Goal: Task Accomplishment & Management: Manage account settings

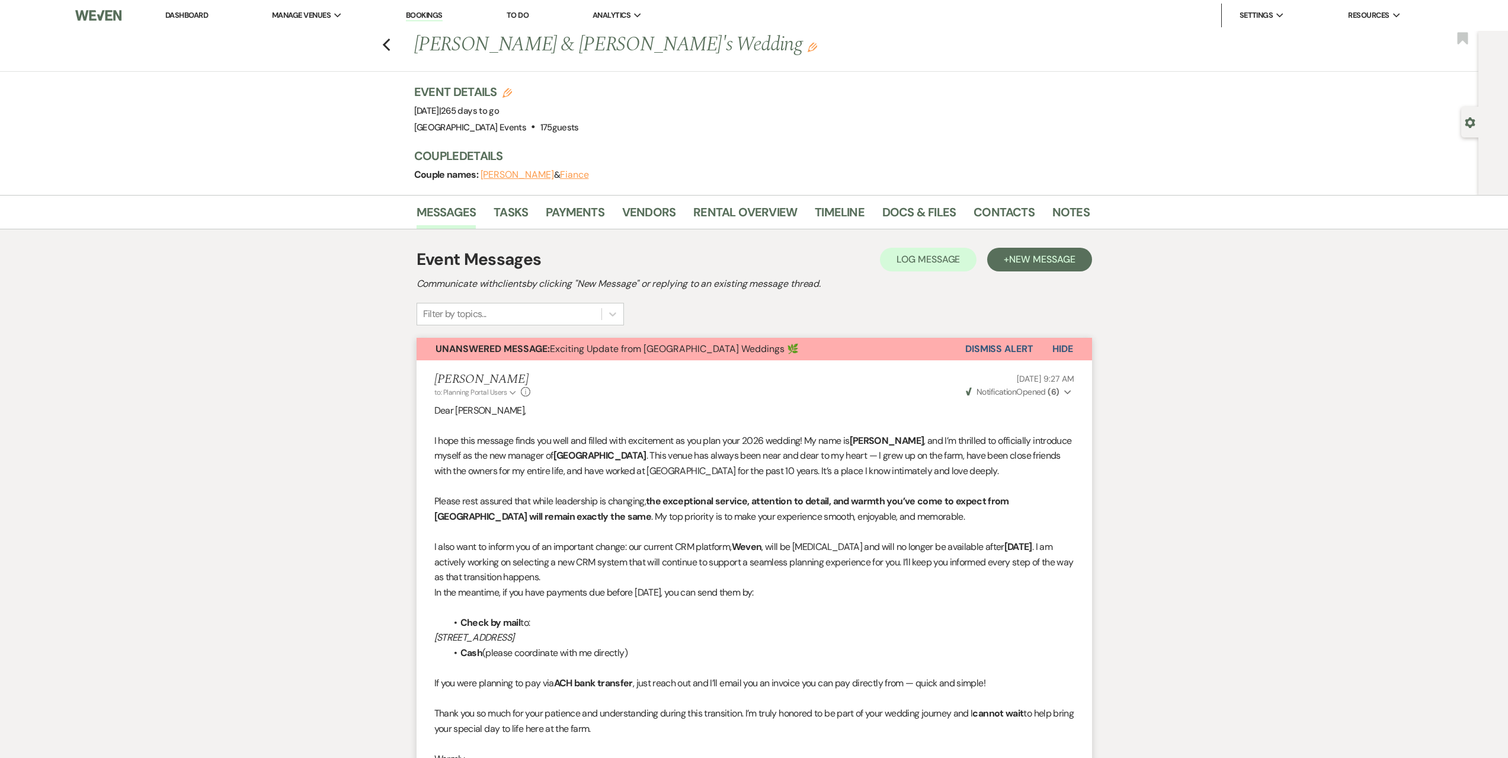
click at [196, 9] on li "Dashboard" at bounding box center [186, 16] width 55 height 24
click at [190, 14] on link "Dashboard" at bounding box center [186, 15] width 43 height 10
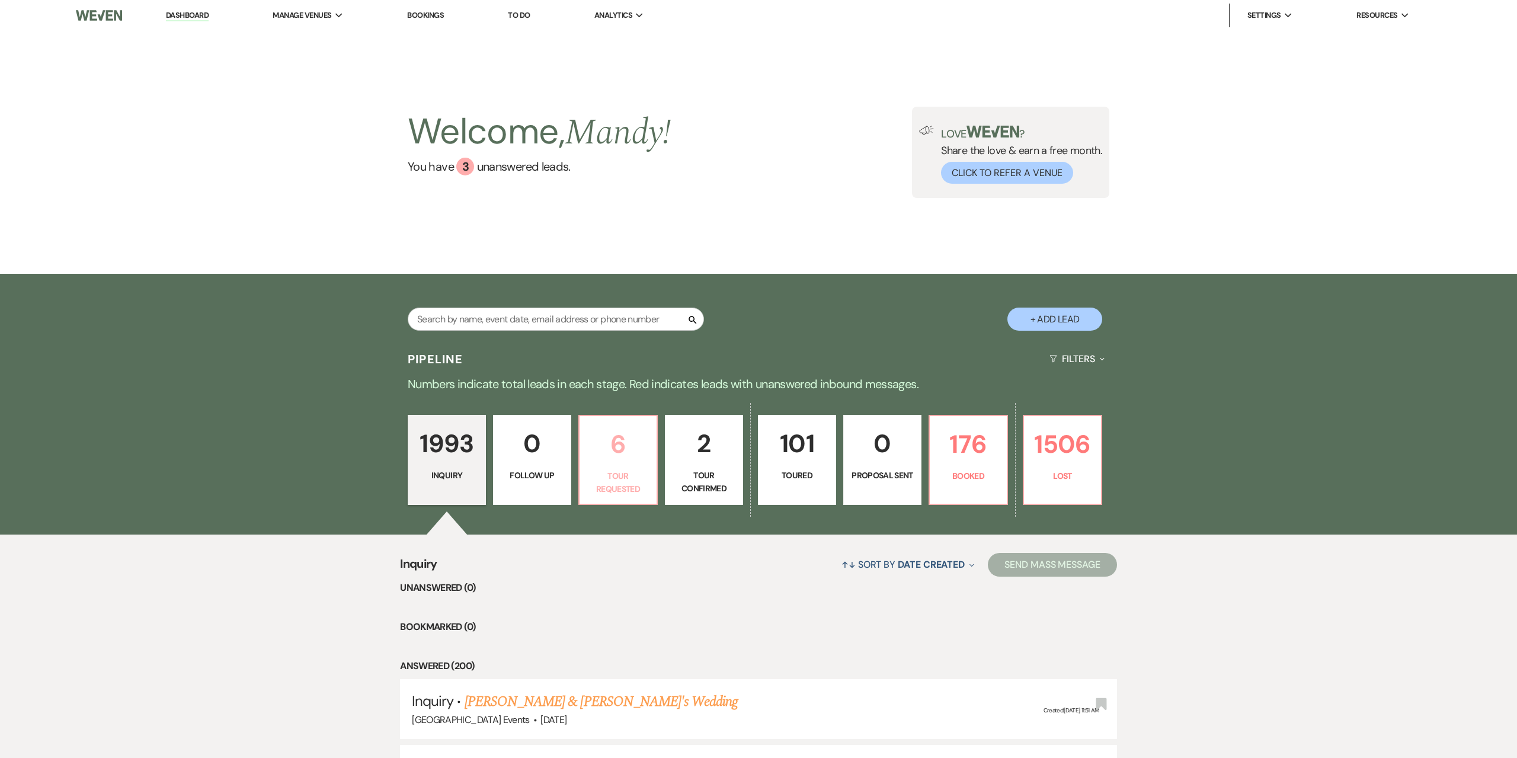
click at [601, 489] on p "Tour Requested" at bounding box center [618, 482] width 63 height 27
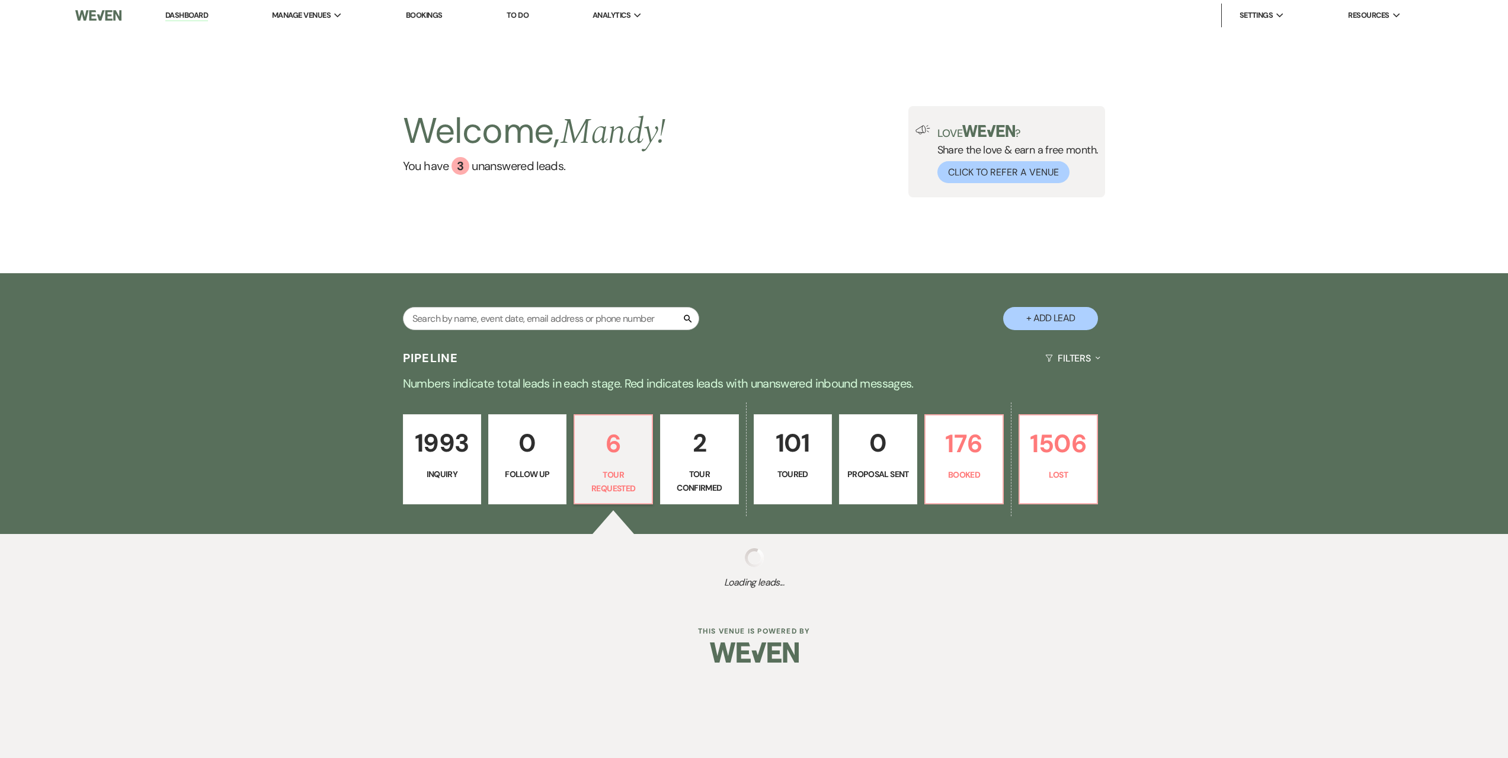
select select "2"
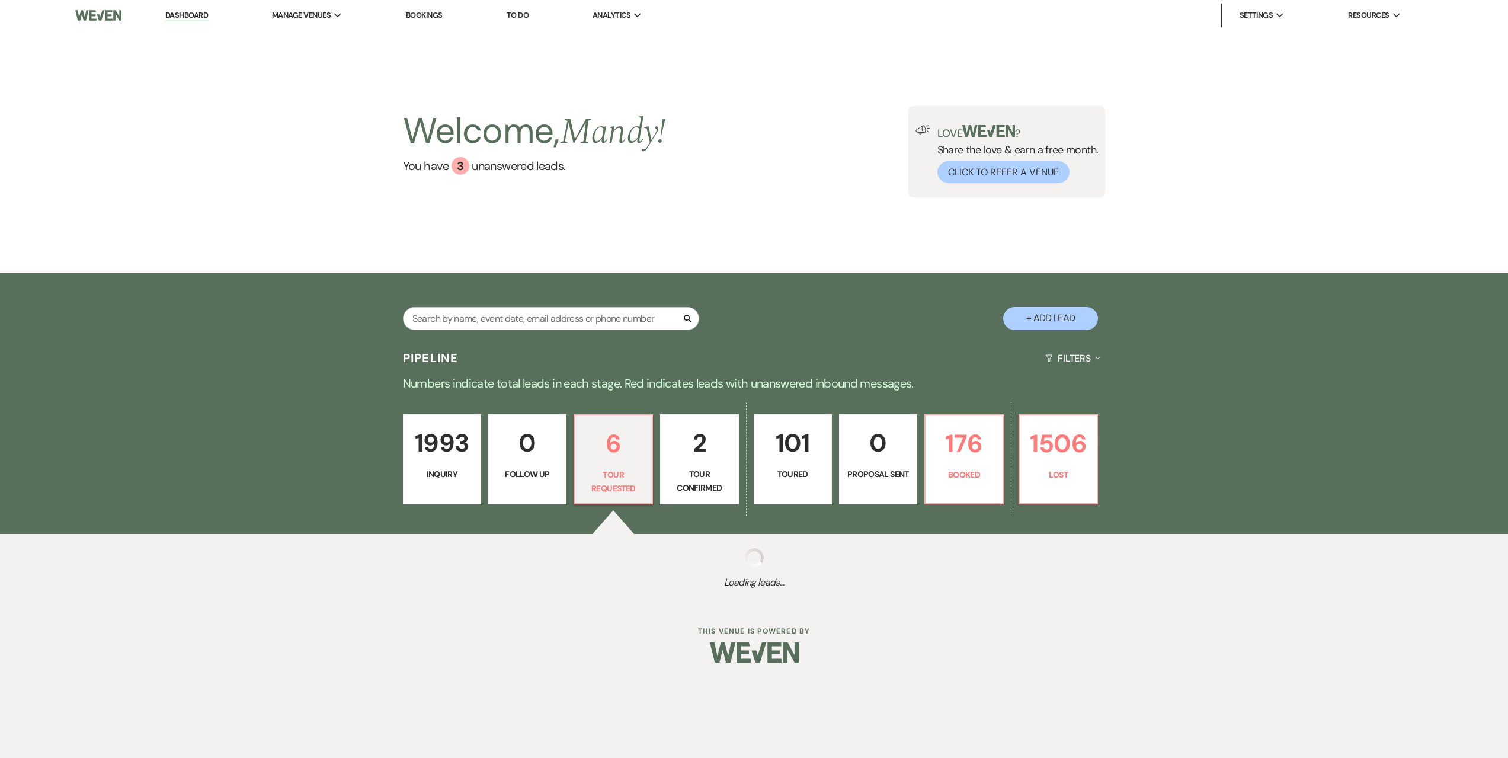
select select "2"
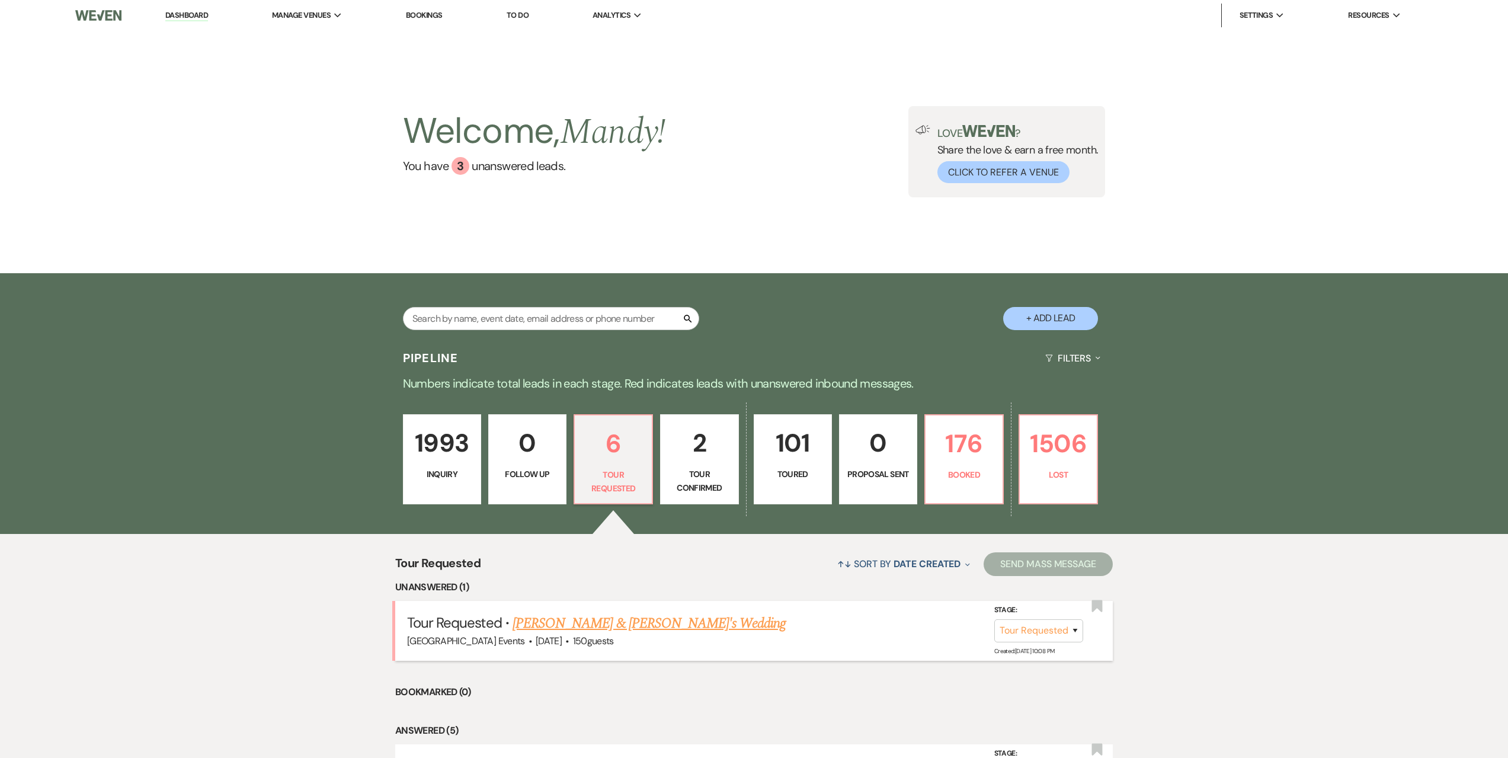
click at [656, 618] on link "[PERSON_NAME] & [PERSON_NAME]'s Wedding" at bounding box center [650, 623] width 274 height 21
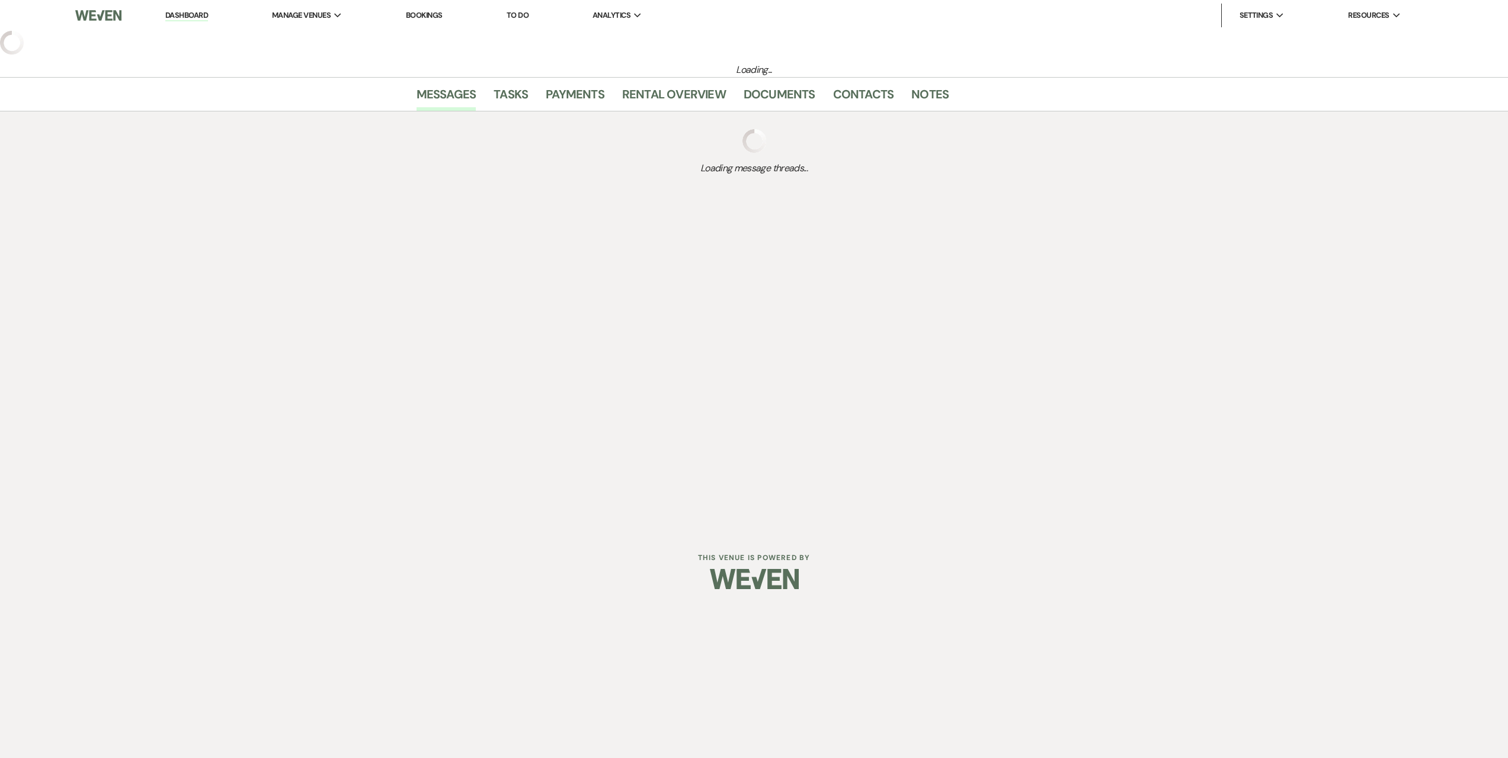
select select "2"
select select "5"
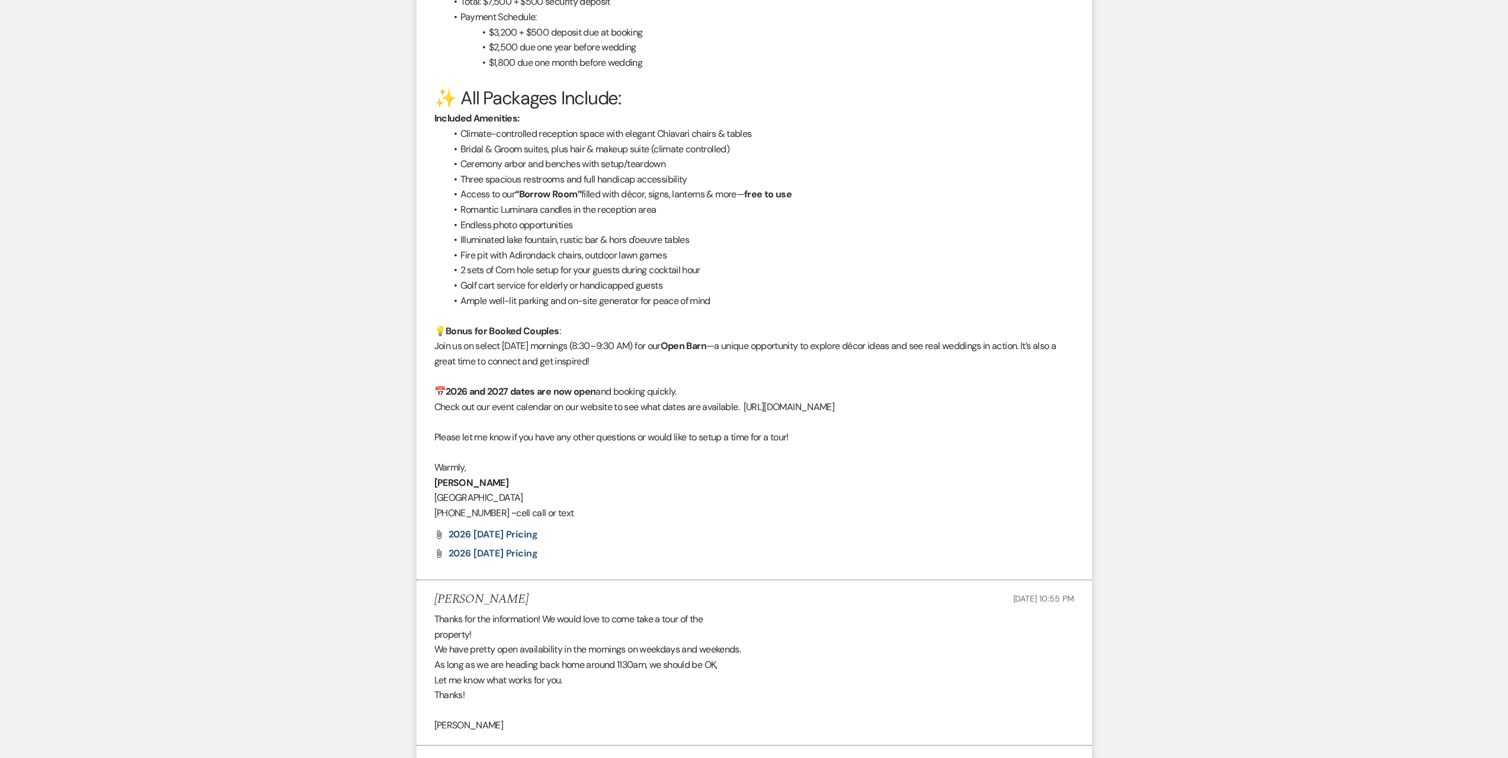
scroll to position [1411, 0]
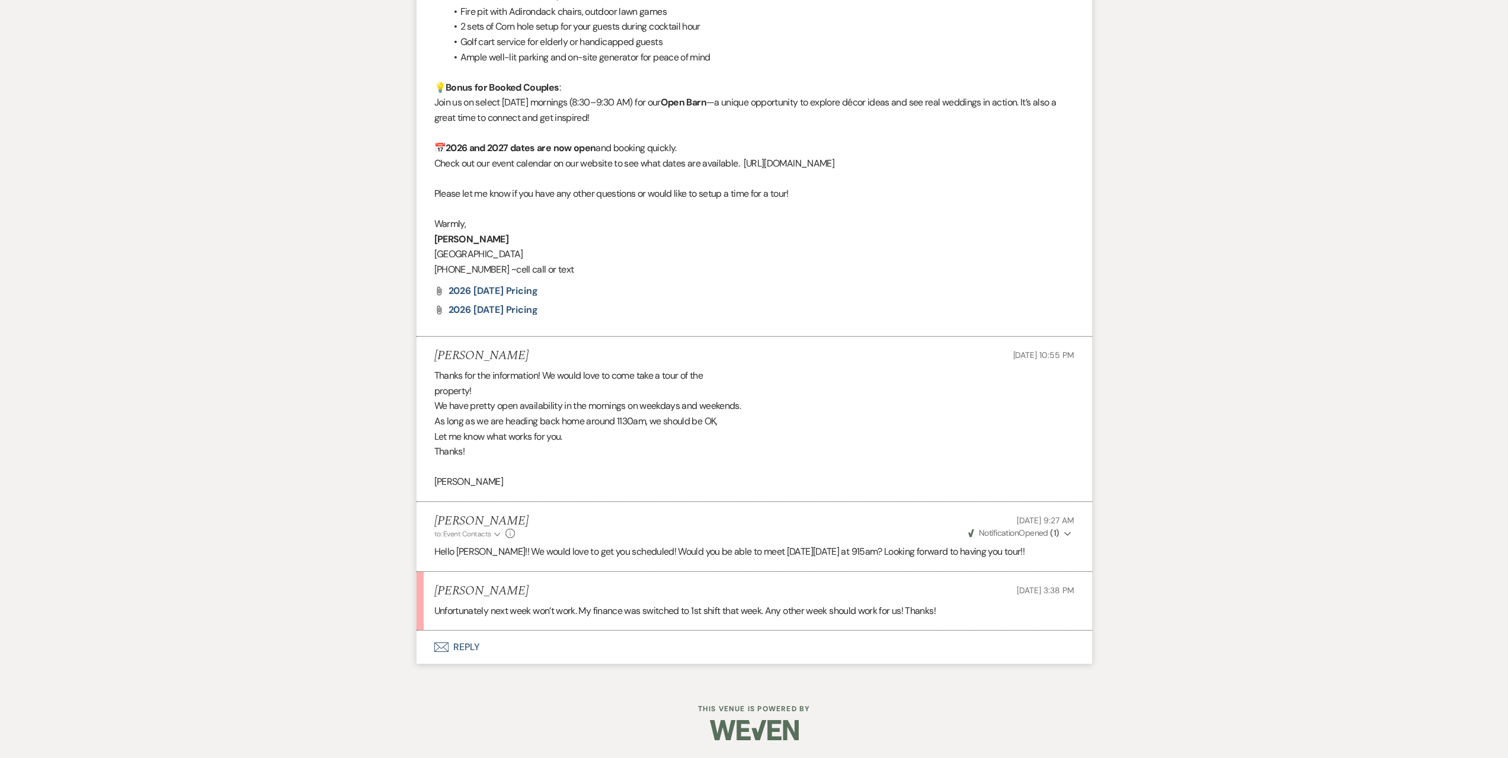
click at [609, 643] on button "Envelope Reply" at bounding box center [754, 646] width 675 height 33
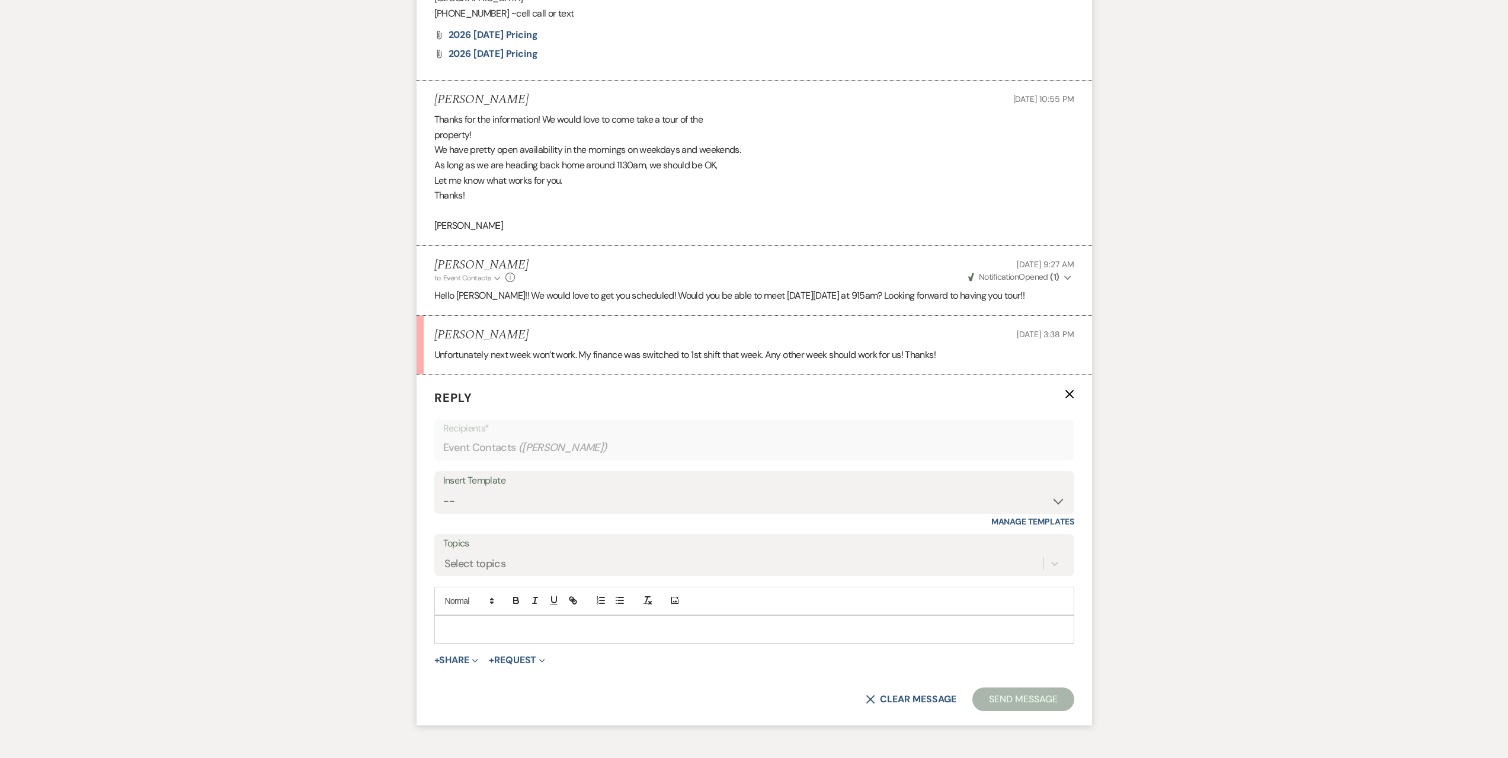
scroll to position [1743, 0]
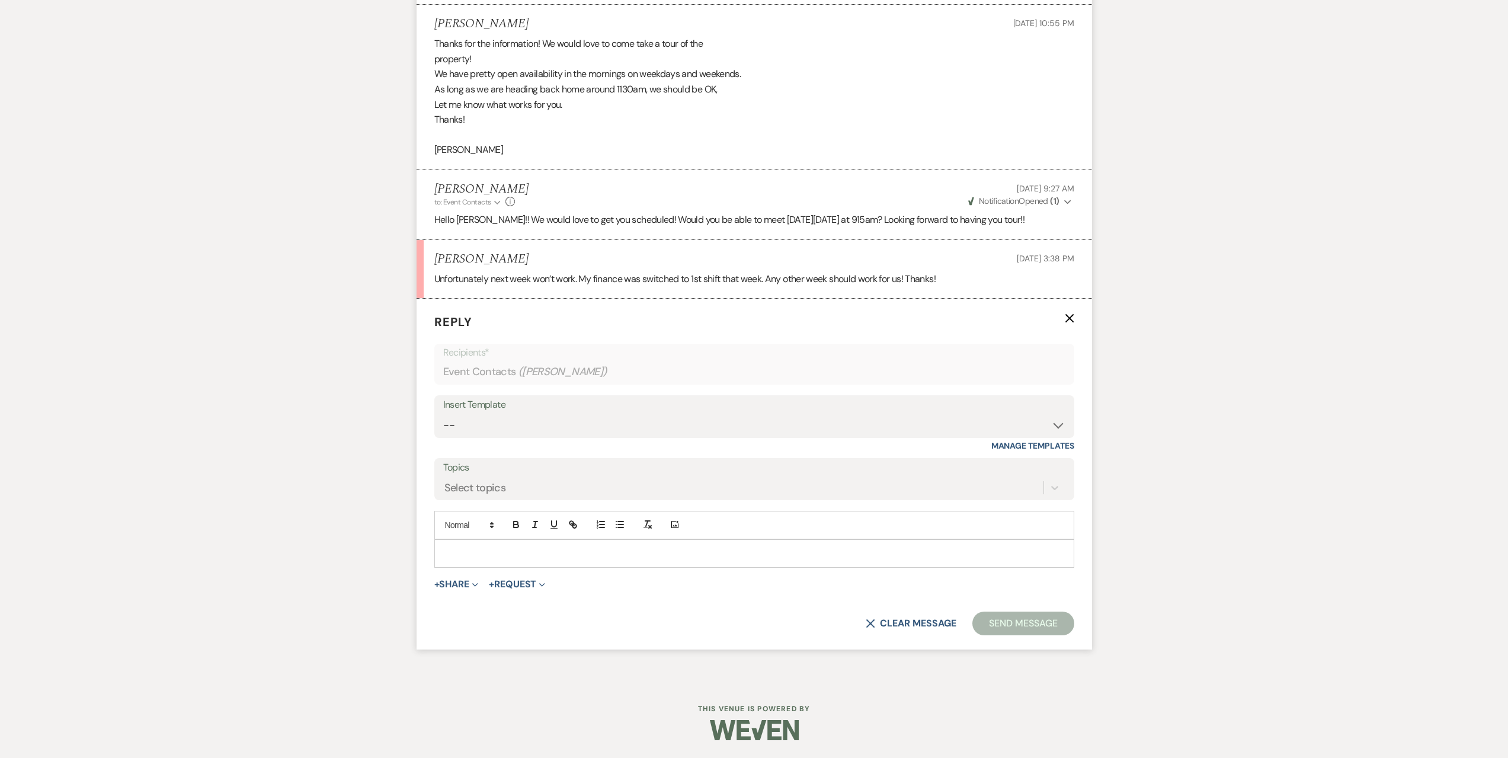
click at [494, 553] on p at bounding box center [754, 553] width 621 height 13
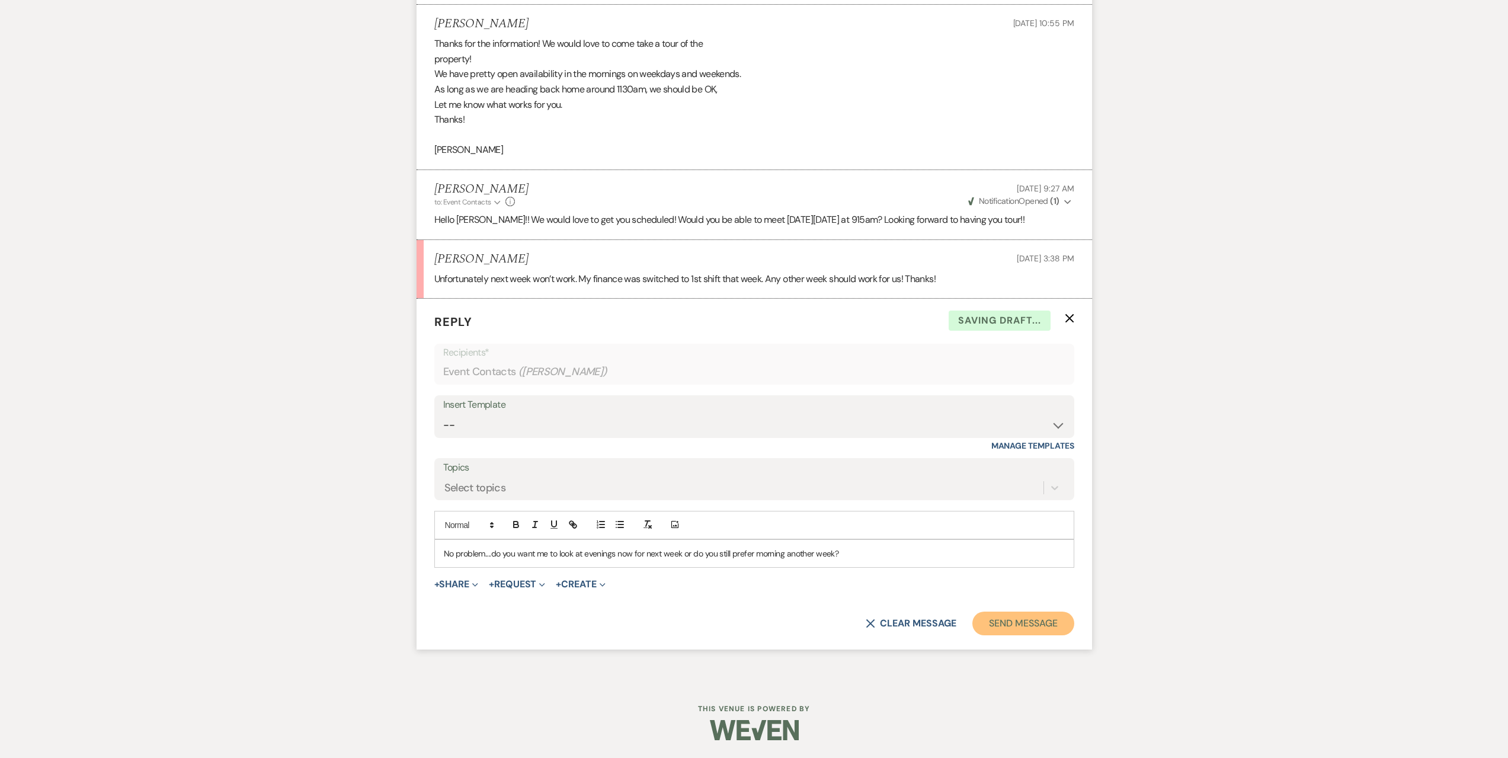
click at [1026, 630] on button "Send Message" at bounding box center [1022, 623] width 101 height 24
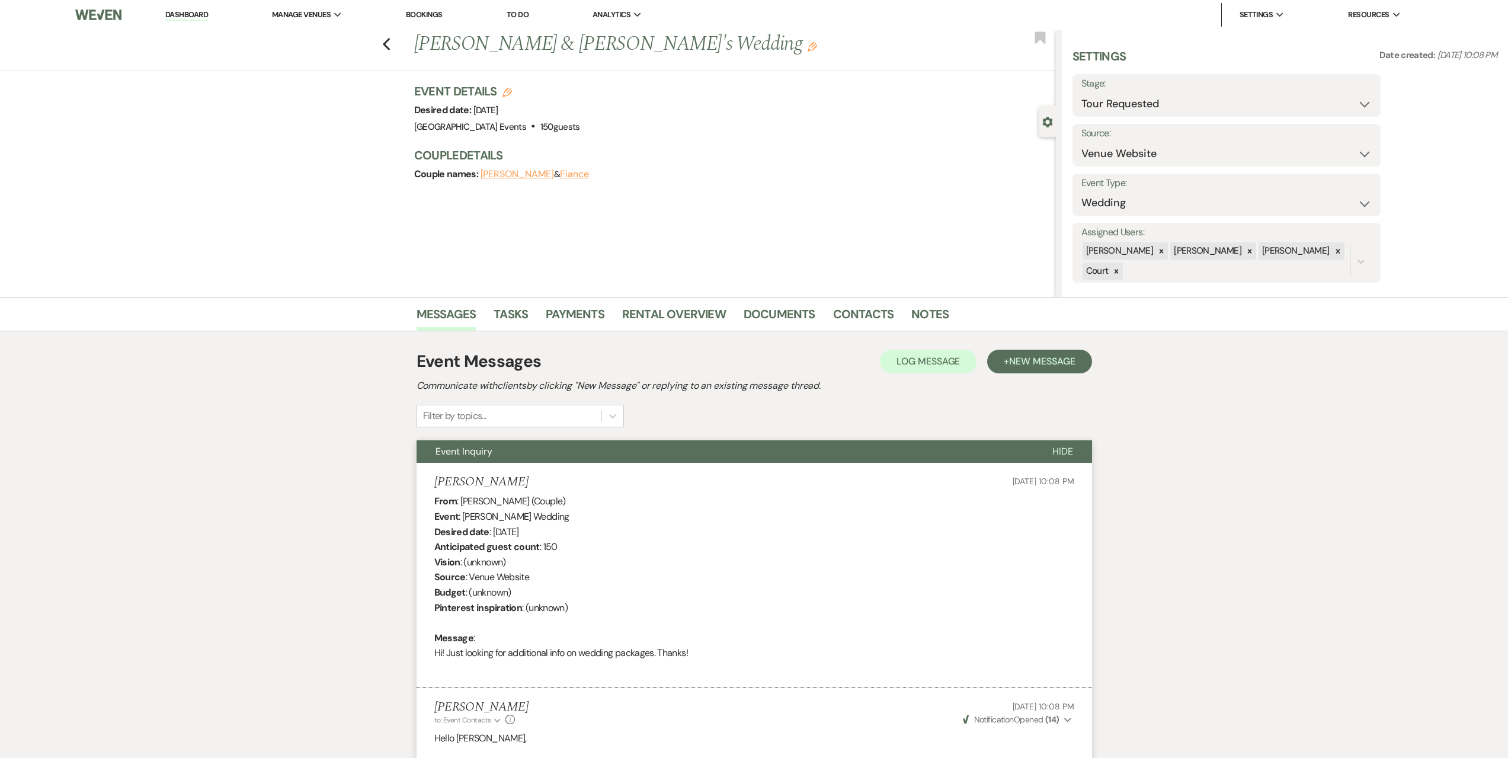
scroll to position [0, 0]
click at [391, 44] on icon "Previous" at bounding box center [386, 45] width 9 height 14
select select "2"
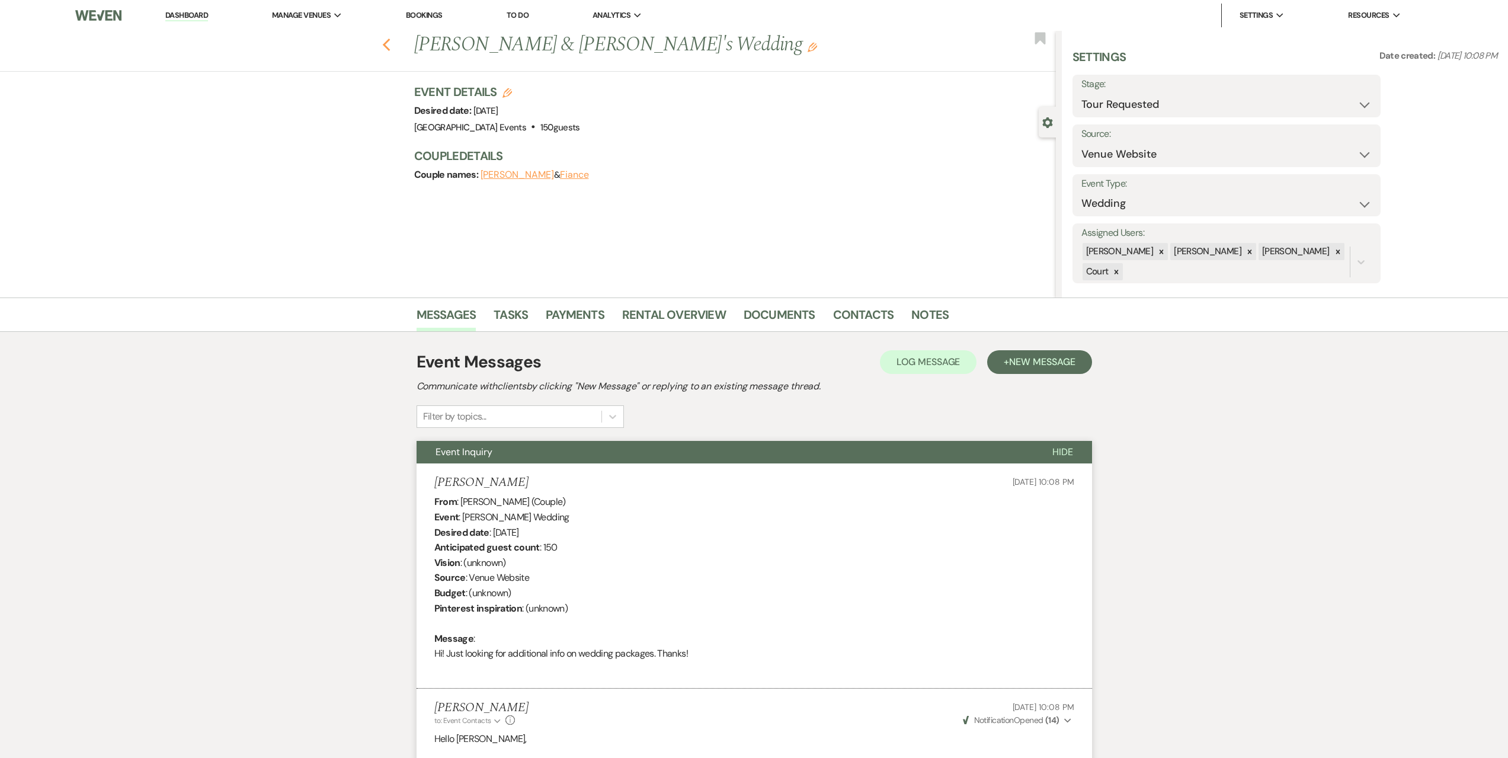
select select "2"
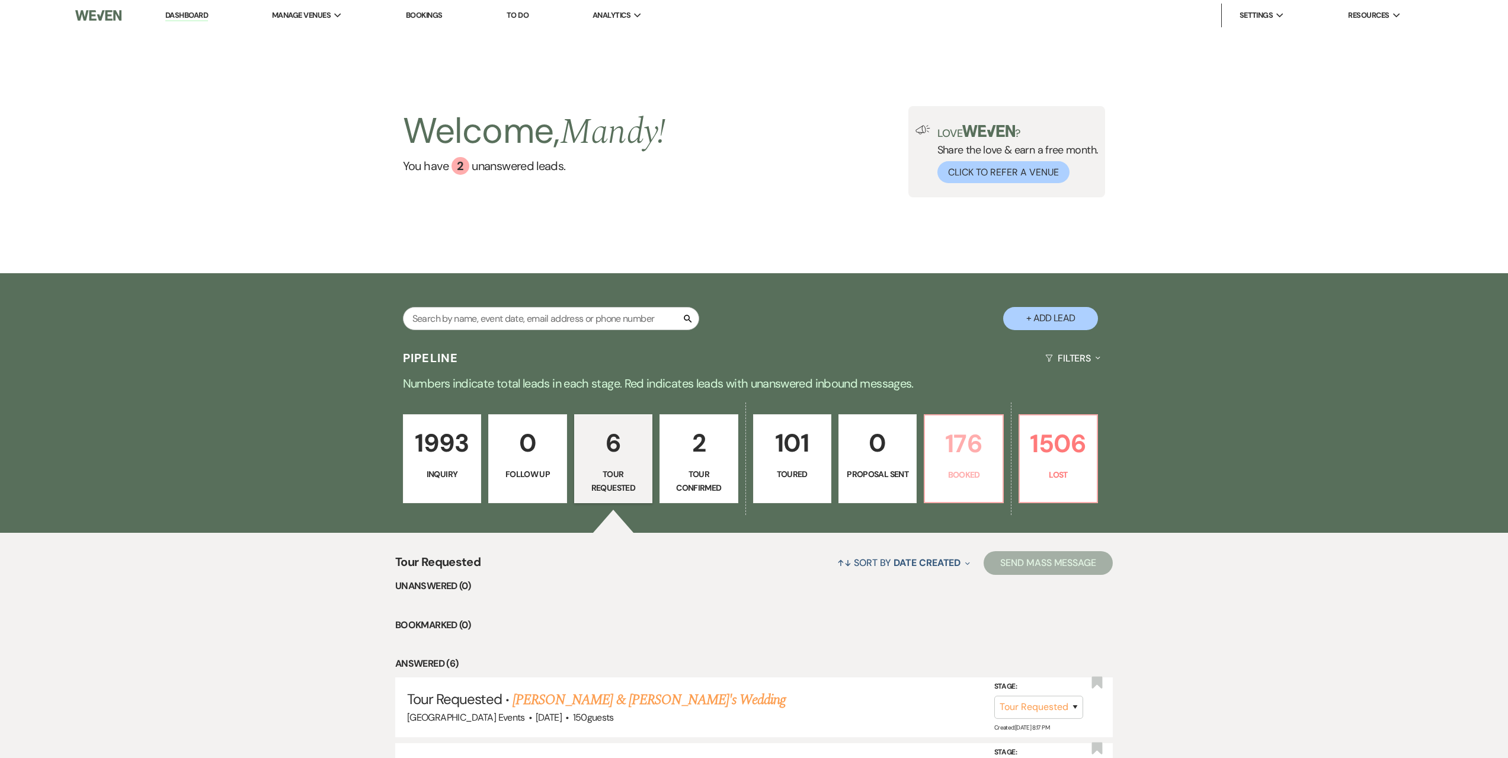
click at [981, 470] on p "Booked" at bounding box center [963, 474] width 63 height 13
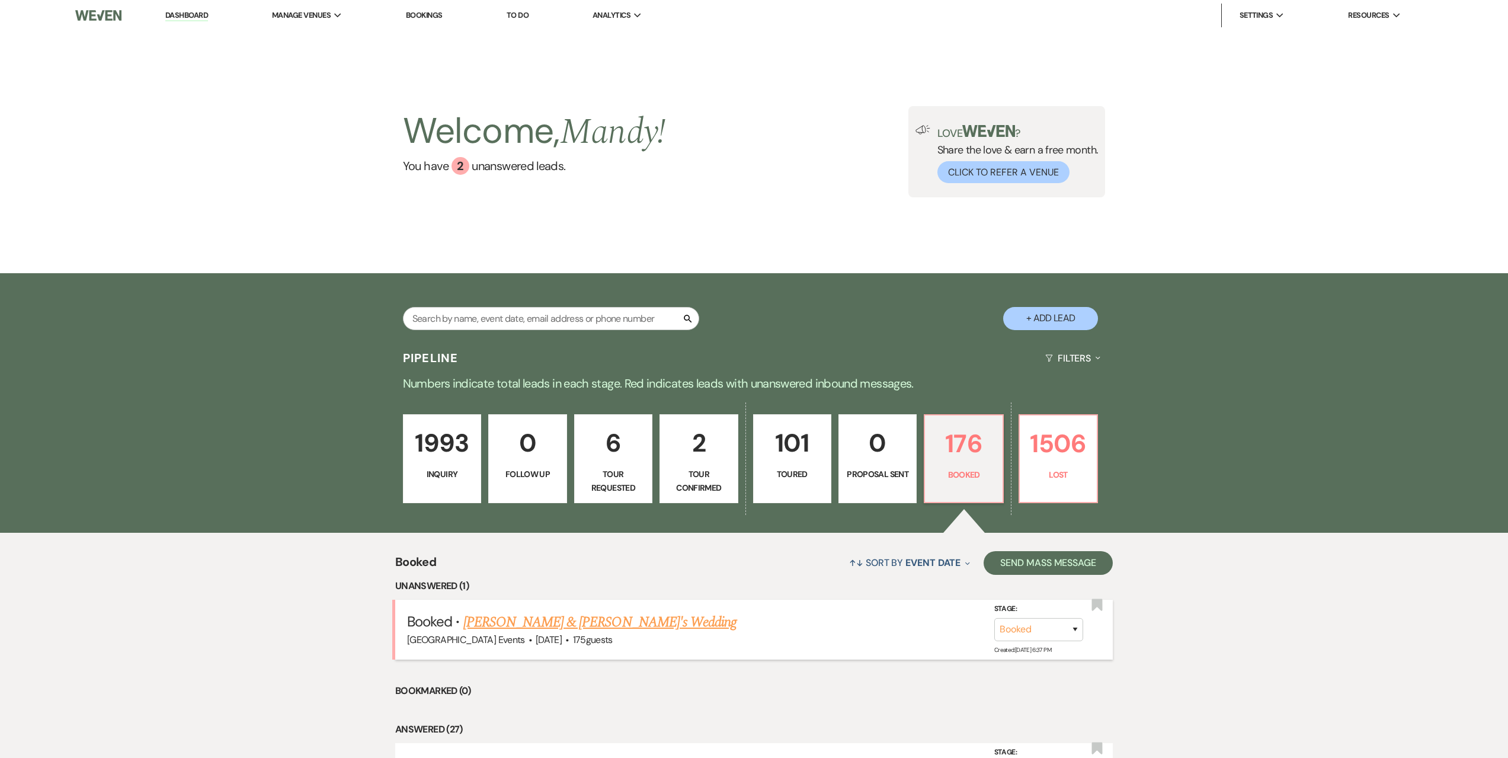
click at [570, 624] on link "[PERSON_NAME] & [PERSON_NAME]'s Wedding" at bounding box center [600, 621] width 274 height 21
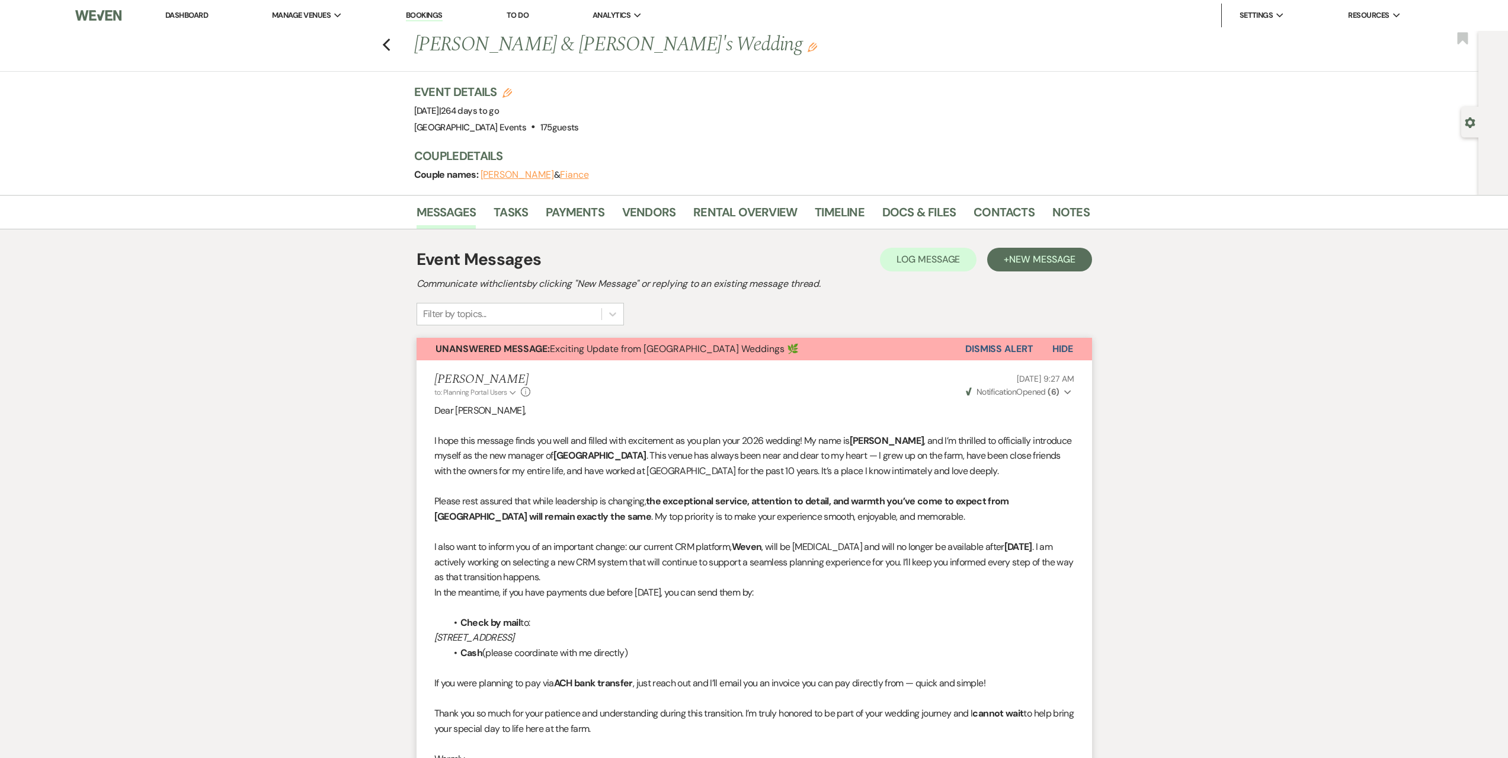
click at [1005, 351] on button "Dismiss Alert" at bounding box center [999, 349] width 68 height 23
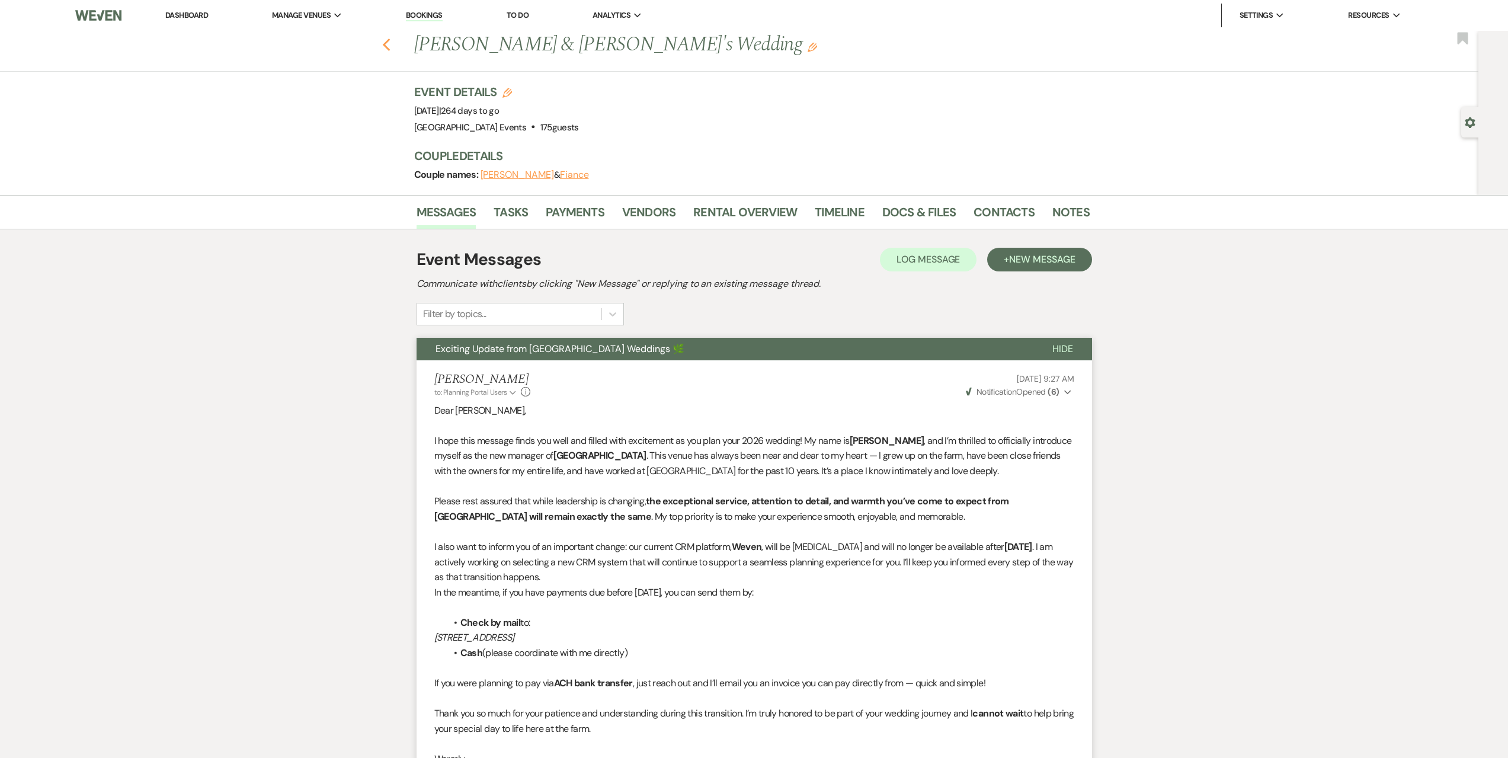
click at [389, 39] on icon "Previous" at bounding box center [386, 45] width 9 height 14
